Goal: Check status: Check status

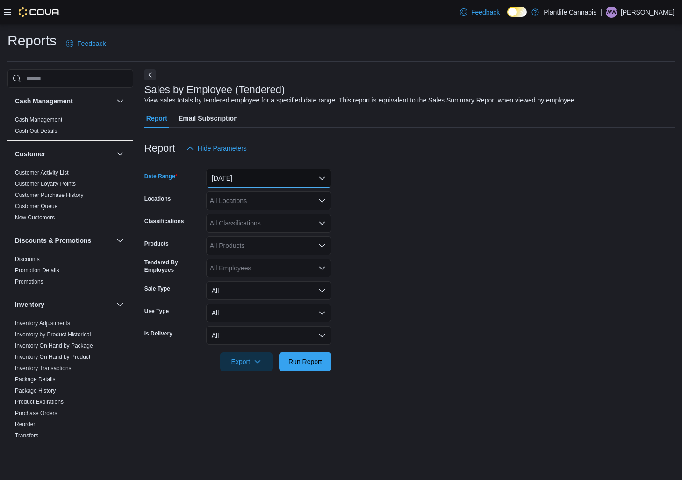
click at [246, 182] on button "Yesterday" at bounding box center [268, 178] width 125 height 19
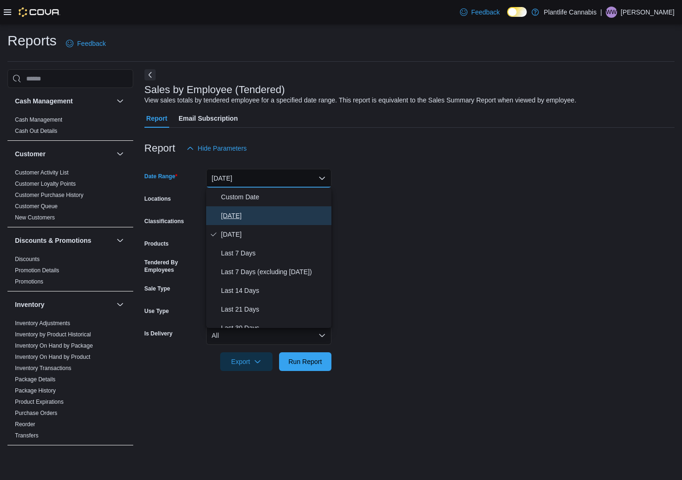
click at [237, 211] on span "Today" at bounding box center [274, 215] width 107 height 11
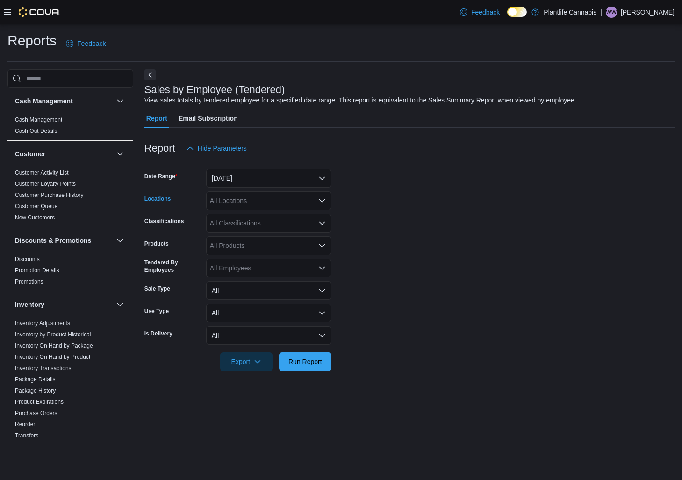
click at [243, 194] on div "All Locations" at bounding box center [268, 200] width 125 height 19
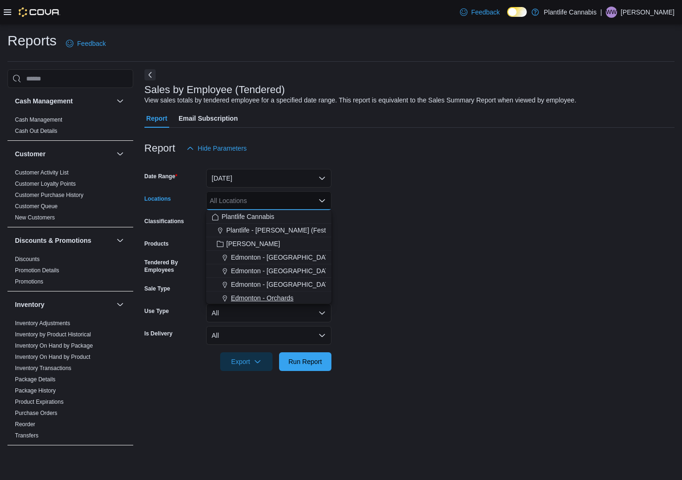
click at [273, 298] on span "Edmonton - Orchards" at bounding box center [262, 297] width 63 height 9
click at [298, 369] on span "Run Report" at bounding box center [305, 360] width 41 height 19
